Goal: Complete application form

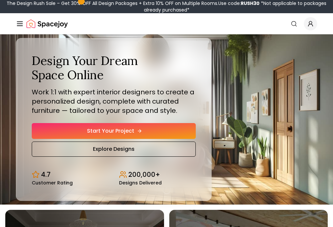
click at [158, 128] on link "Start Your Project" at bounding box center [114, 131] width 164 height 16
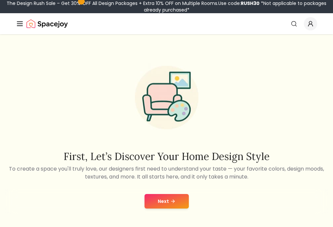
click at [177, 205] on button "Next" at bounding box center [166, 201] width 44 height 15
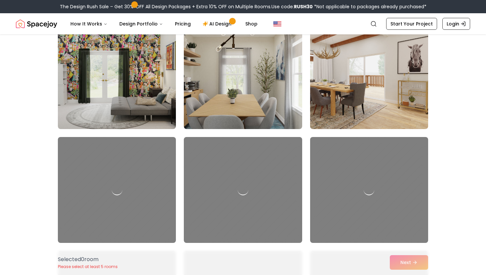
scroll to position [1105, 0]
